Goal: Information Seeking & Learning: Learn about a topic

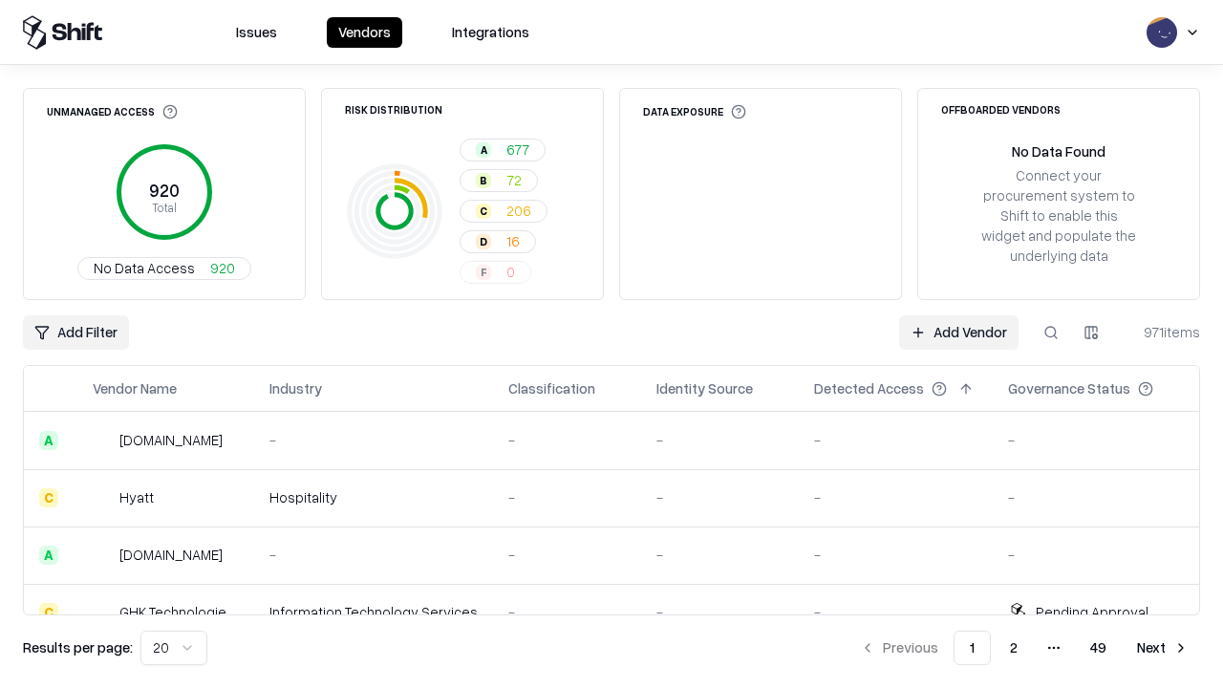
click at [174, 648] on html "Issues Vendors Integrations Unmanaged Access 920 Total No Data Access 920 Risk …" at bounding box center [611, 344] width 1223 height 688
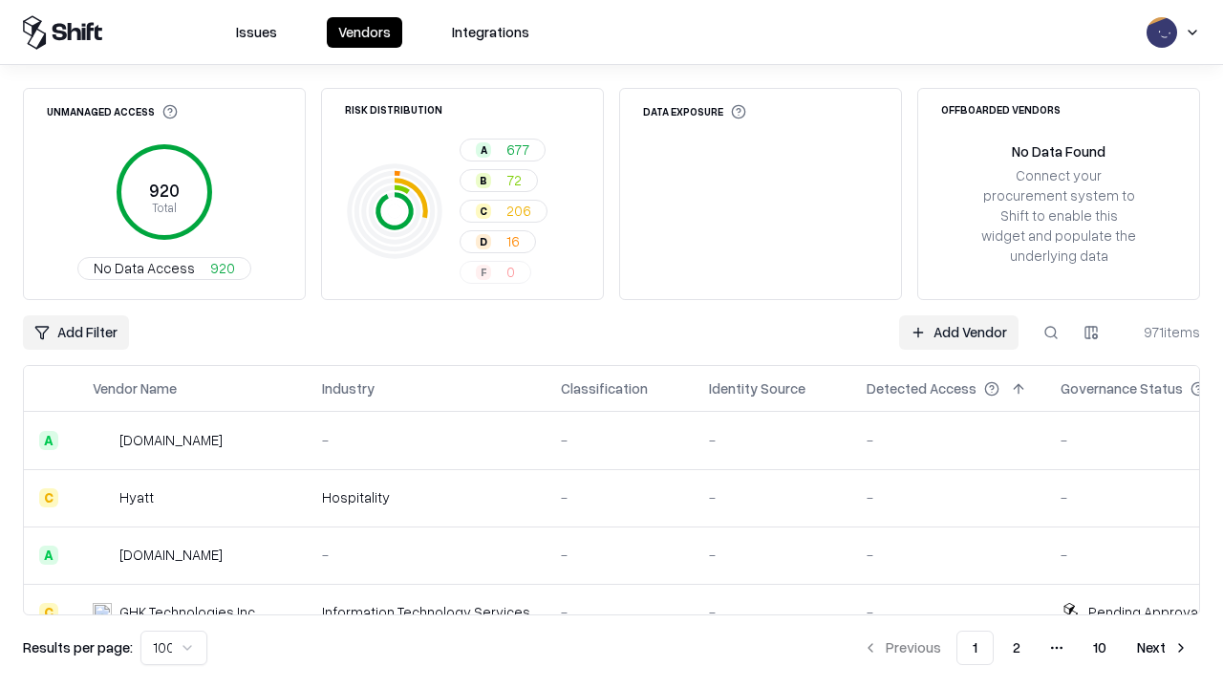
click at [1163, 648] on button "Next" at bounding box center [1162, 647] width 75 height 34
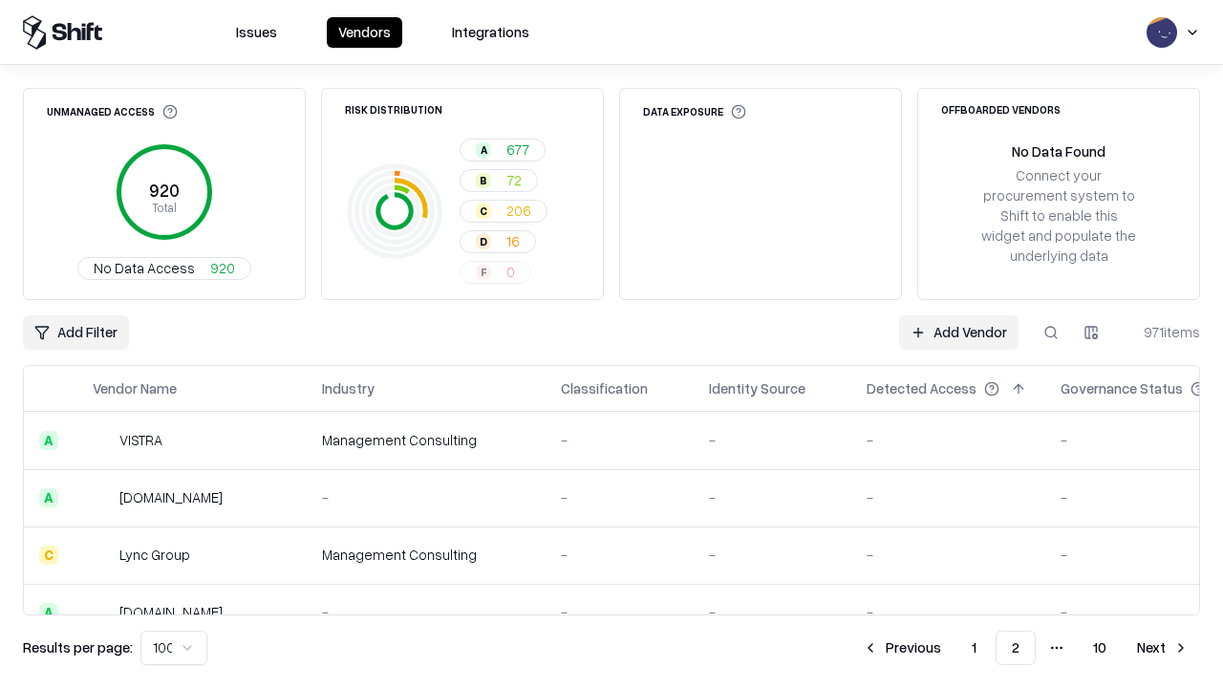
click at [1163, 648] on button "Next" at bounding box center [1162, 647] width 75 height 34
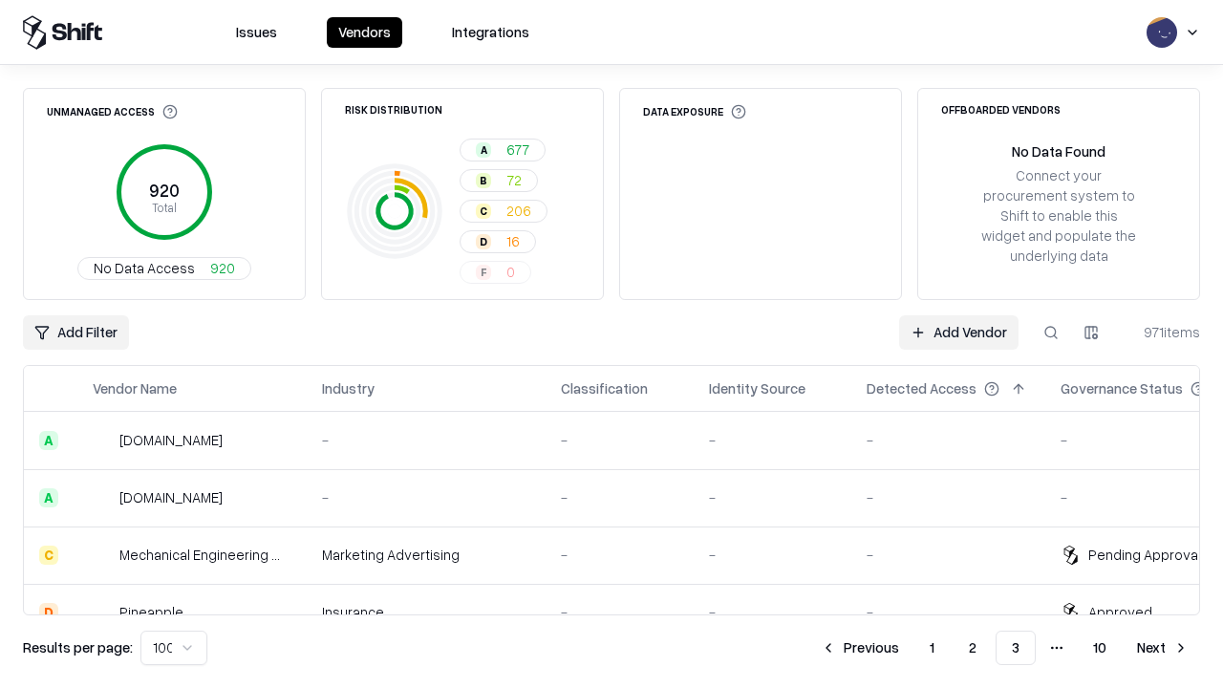
click at [1163, 648] on button "Next" at bounding box center [1162, 647] width 75 height 34
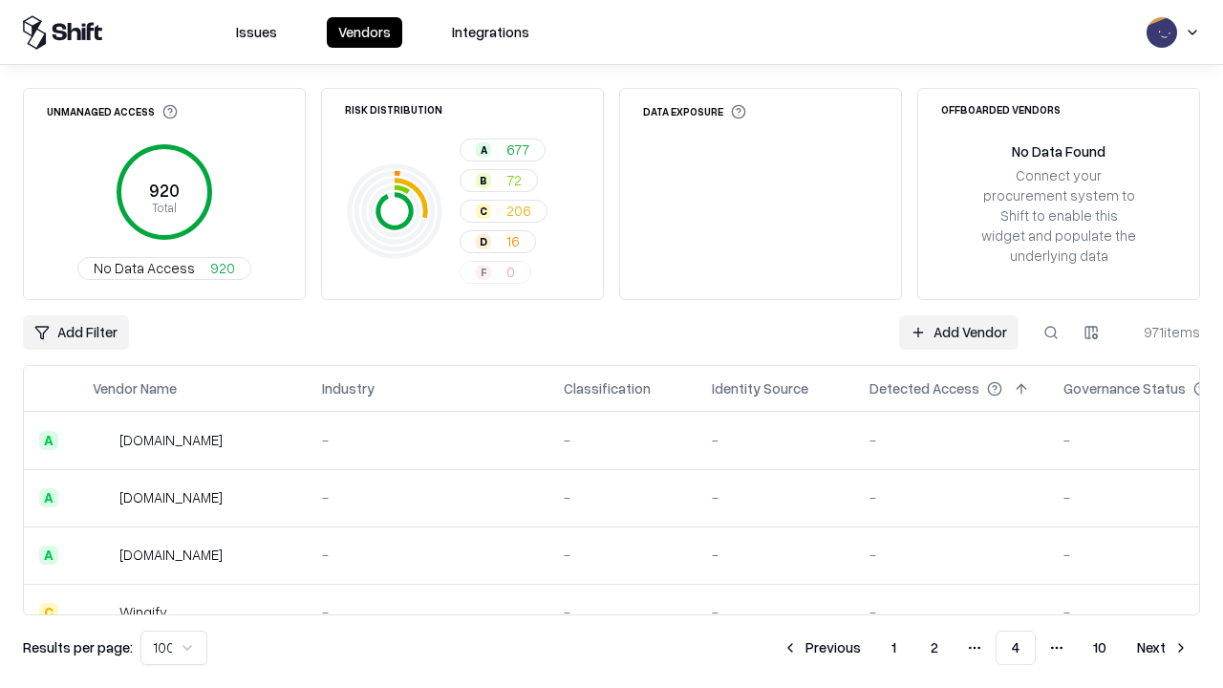
click at [1163, 648] on button "Next" at bounding box center [1162, 647] width 75 height 34
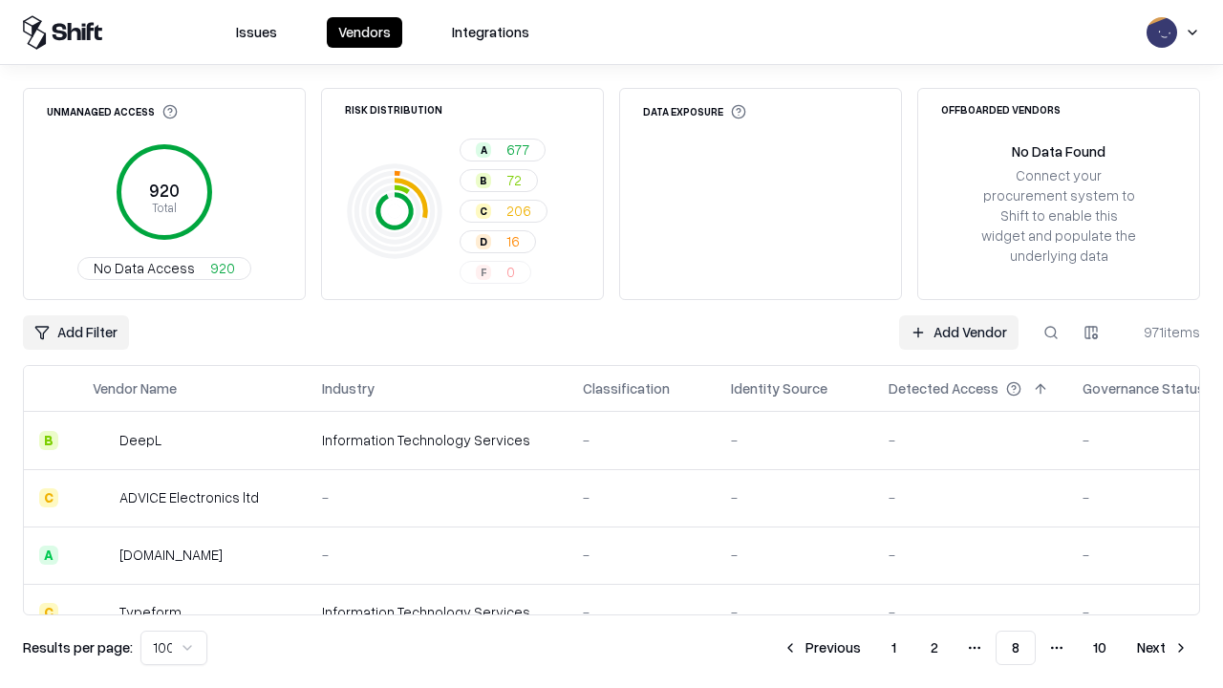
click at [1163, 648] on button "Next" at bounding box center [1162, 647] width 75 height 34
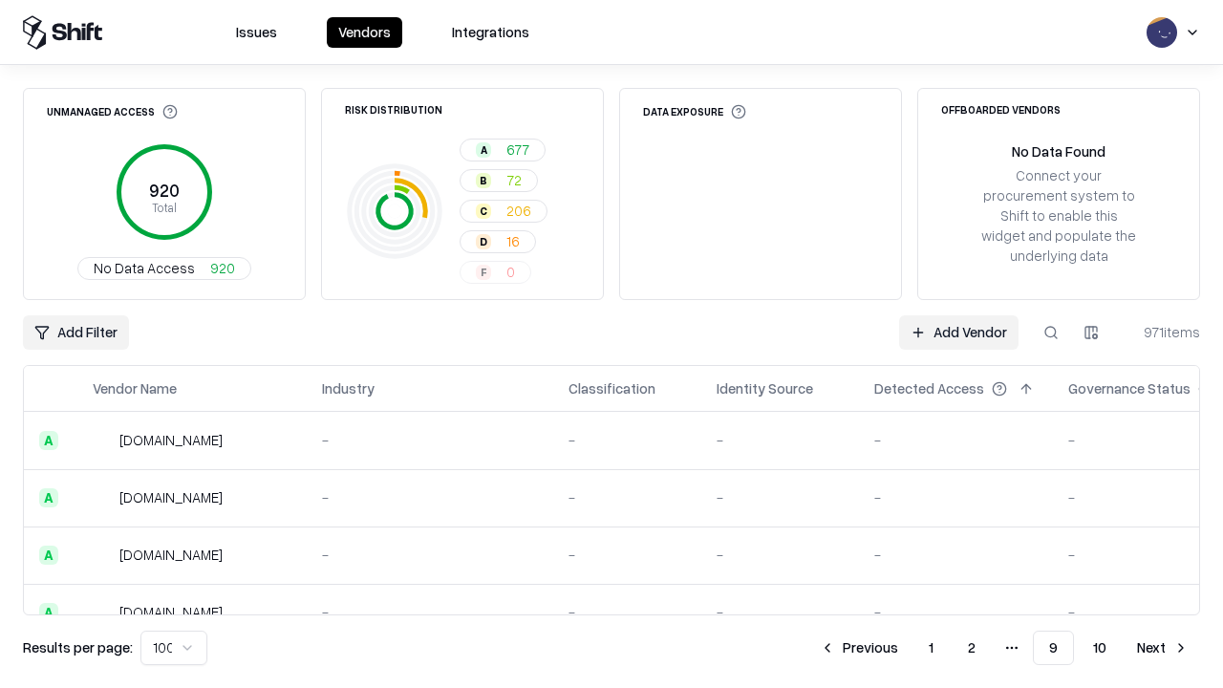
click at [1163, 648] on button "Next" at bounding box center [1162, 647] width 75 height 34
click at [902, 648] on button "Previous" at bounding box center [901, 647] width 101 height 34
click at [859, 648] on button "Previous" at bounding box center [858, 647] width 101 height 34
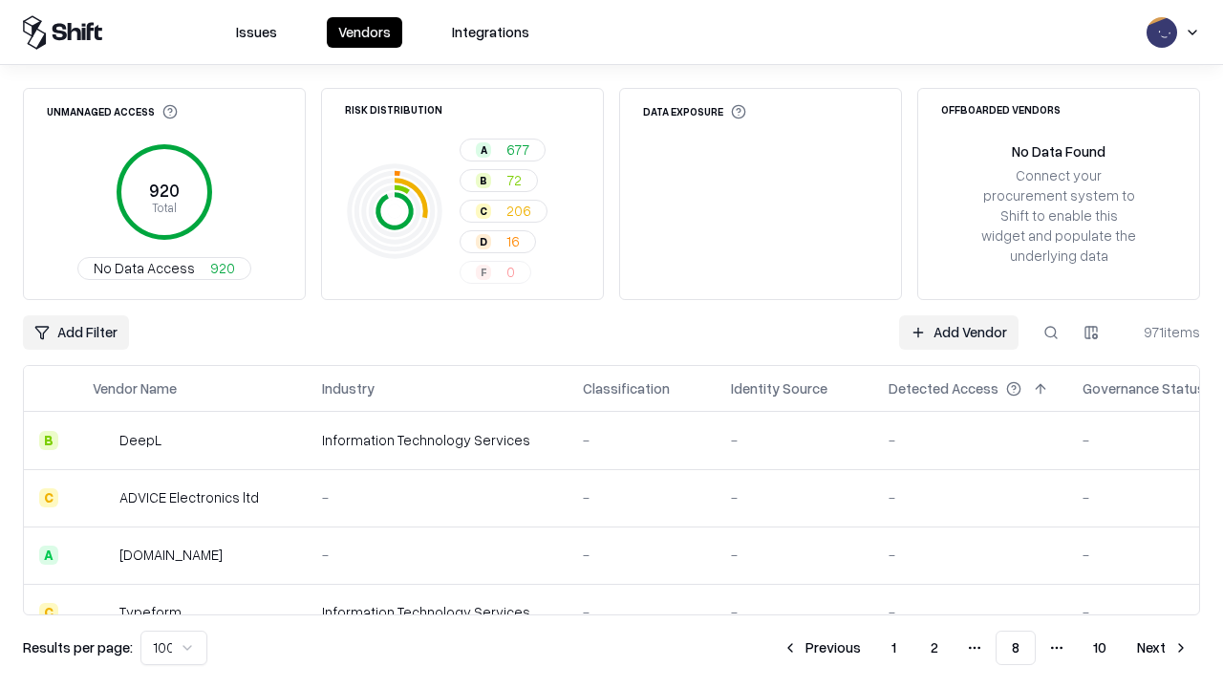
click at [822, 648] on button "Previous" at bounding box center [821, 647] width 101 height 34
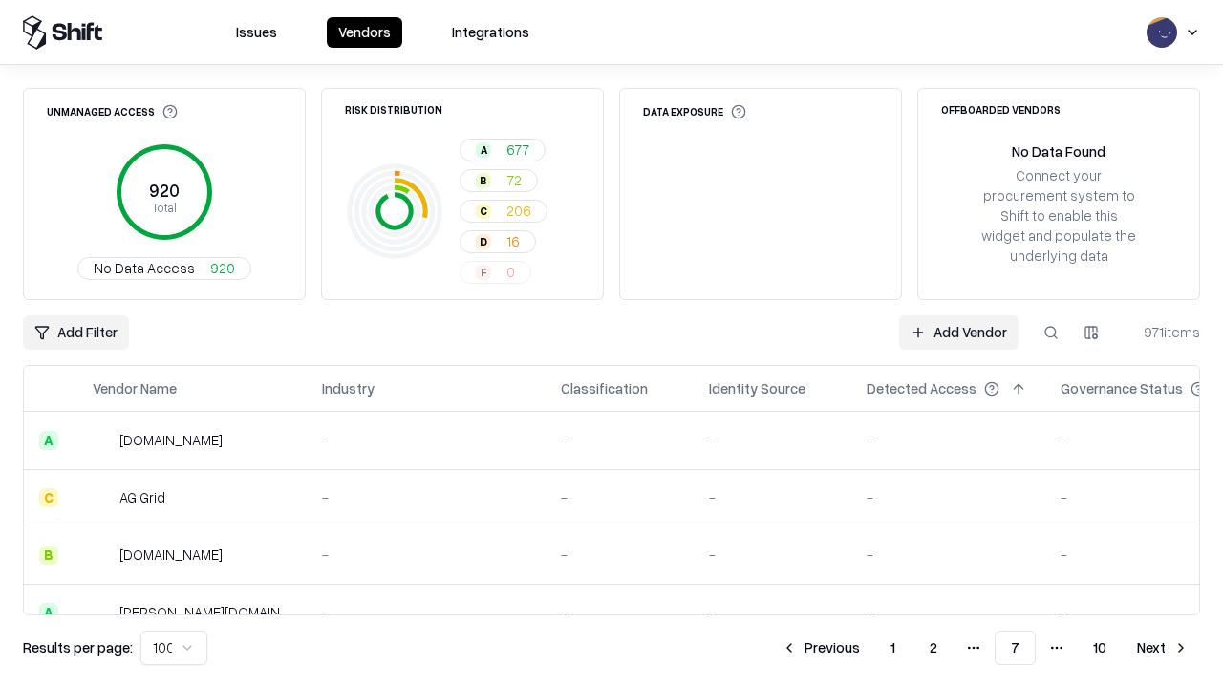
click at [821, 648] on button "Previous" at bounding box center [820, 647] width 101 height 34
